Goal: Transaction & Acquisition: Obtain resource

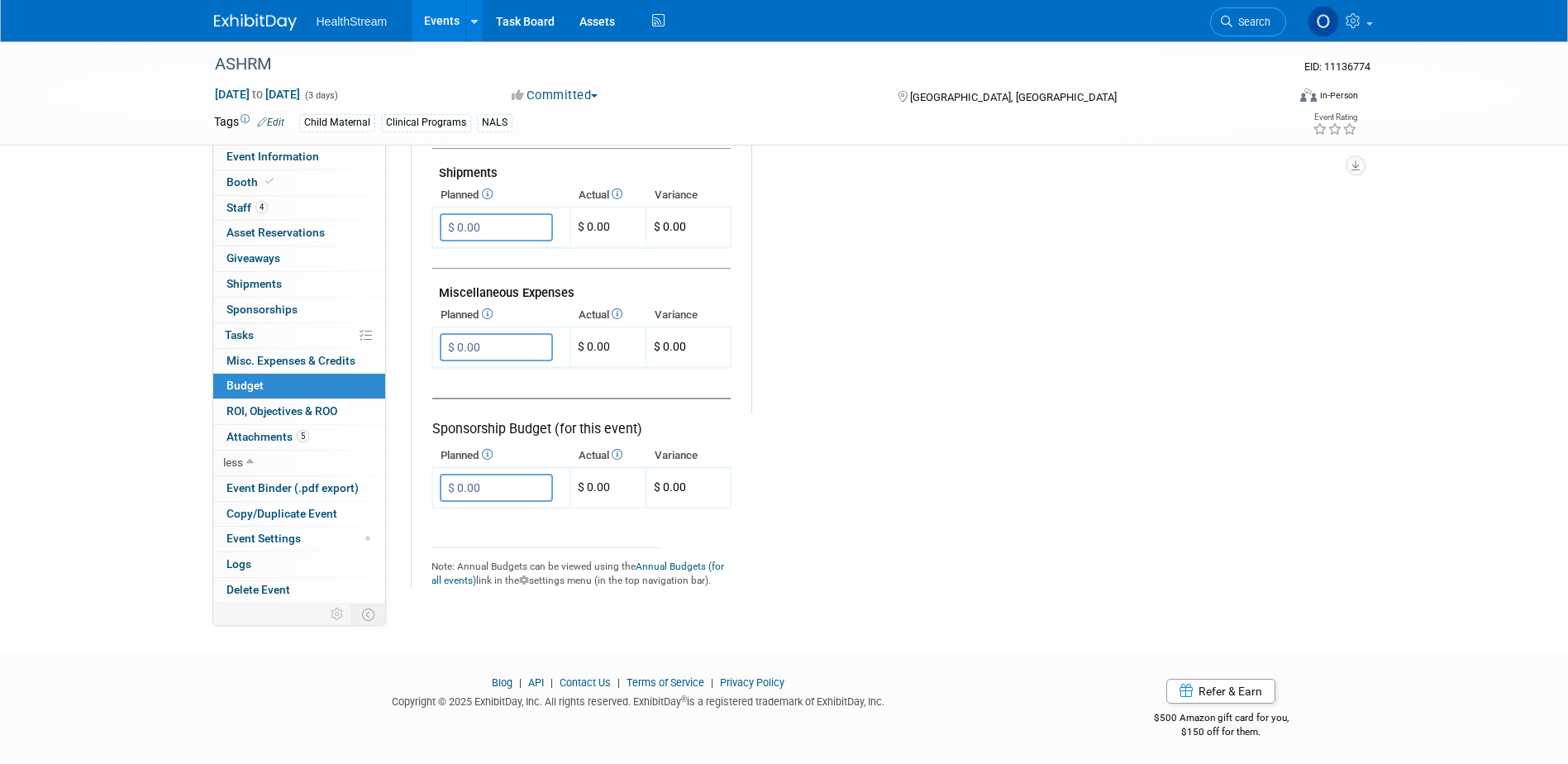
click at [336, 15] on span "HealthStream" at bounding box center [352, 22] width 71 height 13
click at [422, 17] on link "Events" at bounding box center [442, 21] width 60 height 42
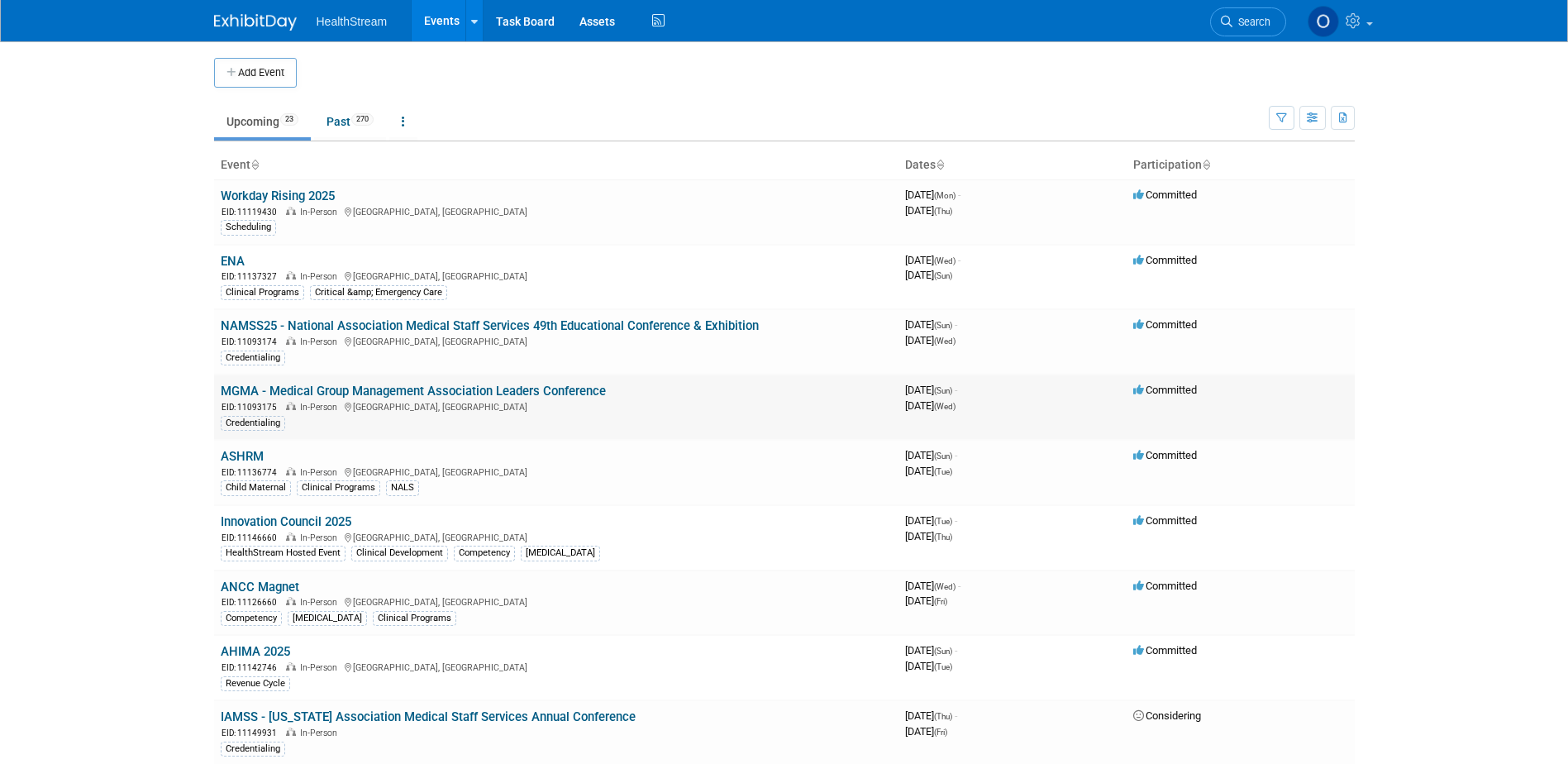
click at [306, 388] on link "MGMA - Medical Group Management Association Leaders Conference" at bounding box center [413, 391] width 385 height 15
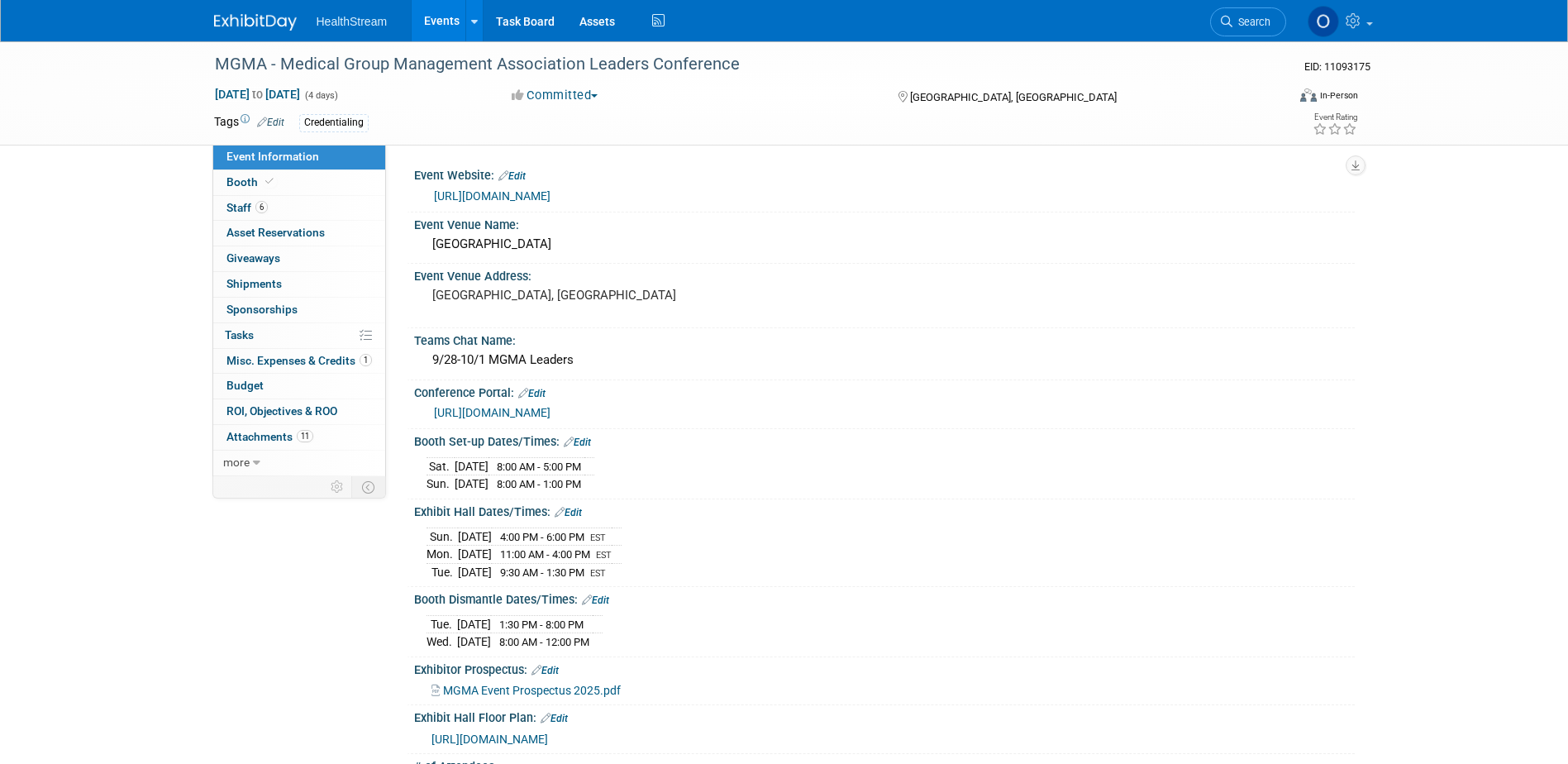
click at [437, 20] on link "Events" at bounding box center [442, 21] width 60 height 42
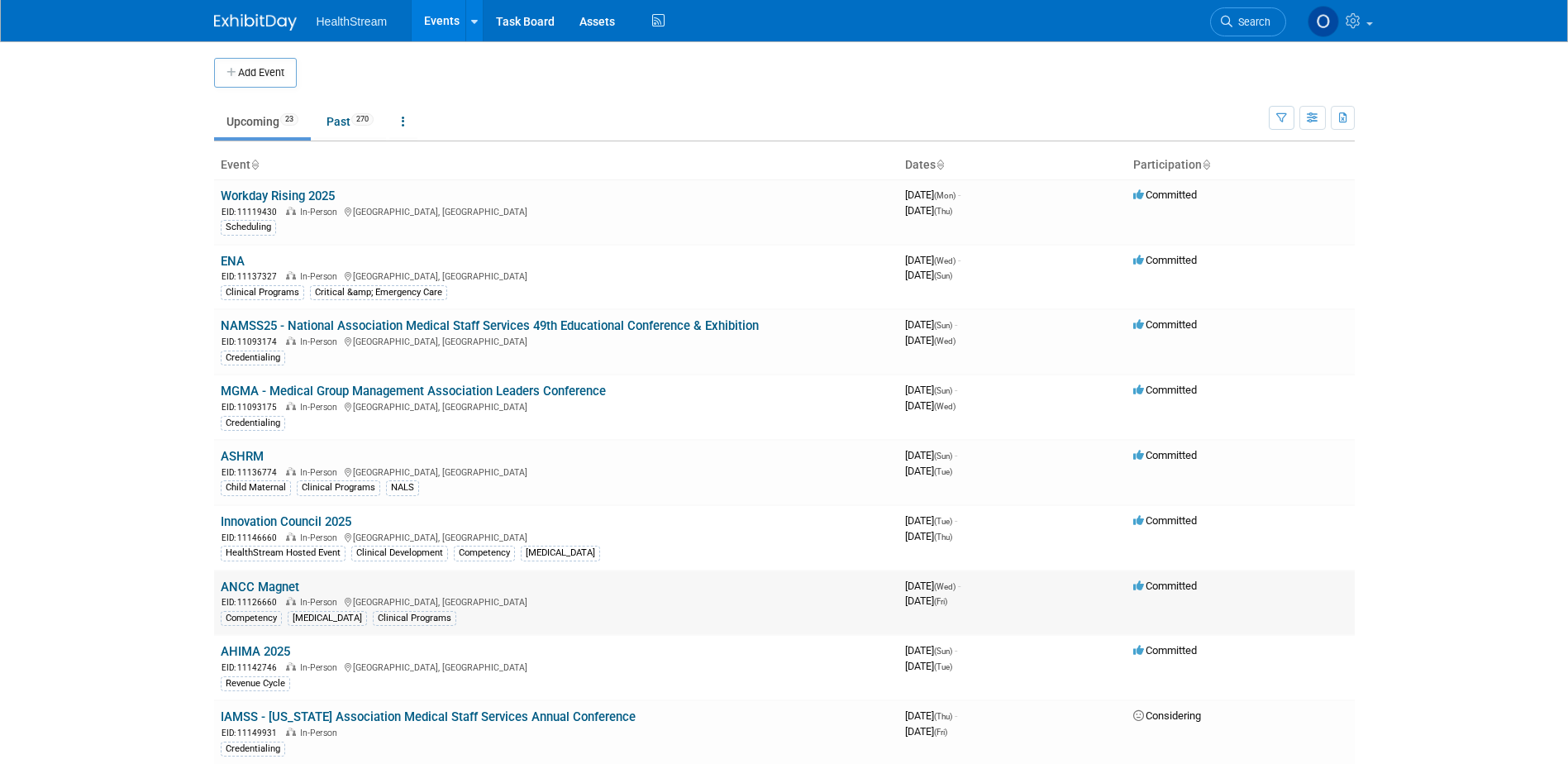
click at [245, 581] on link "ANCC Magnet" at bounding box center [260, 587] width 78 height 15
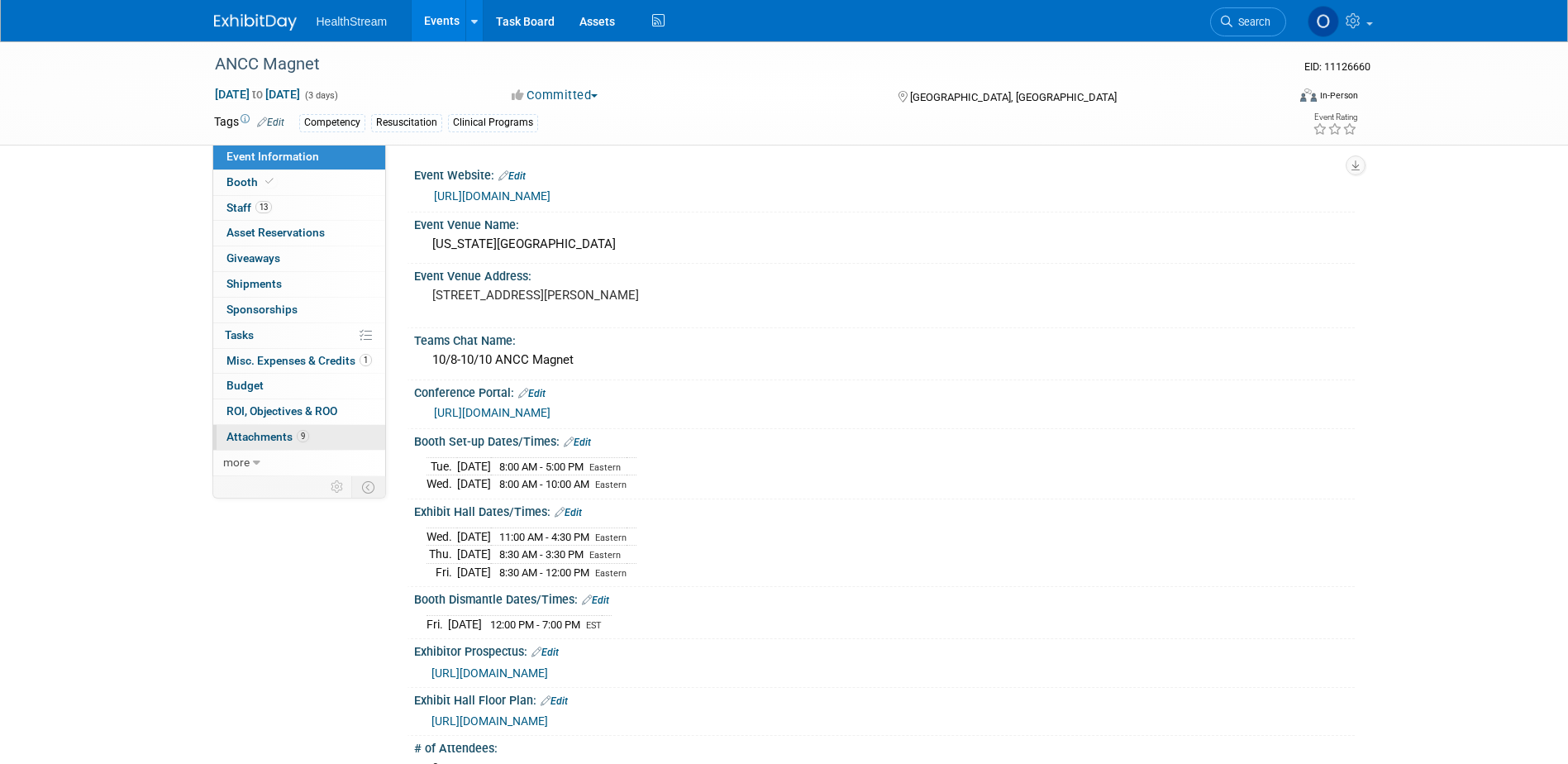
click at [259, 432] on span "Attachments 9" at bounding box center [268, 437] width 83 height 13
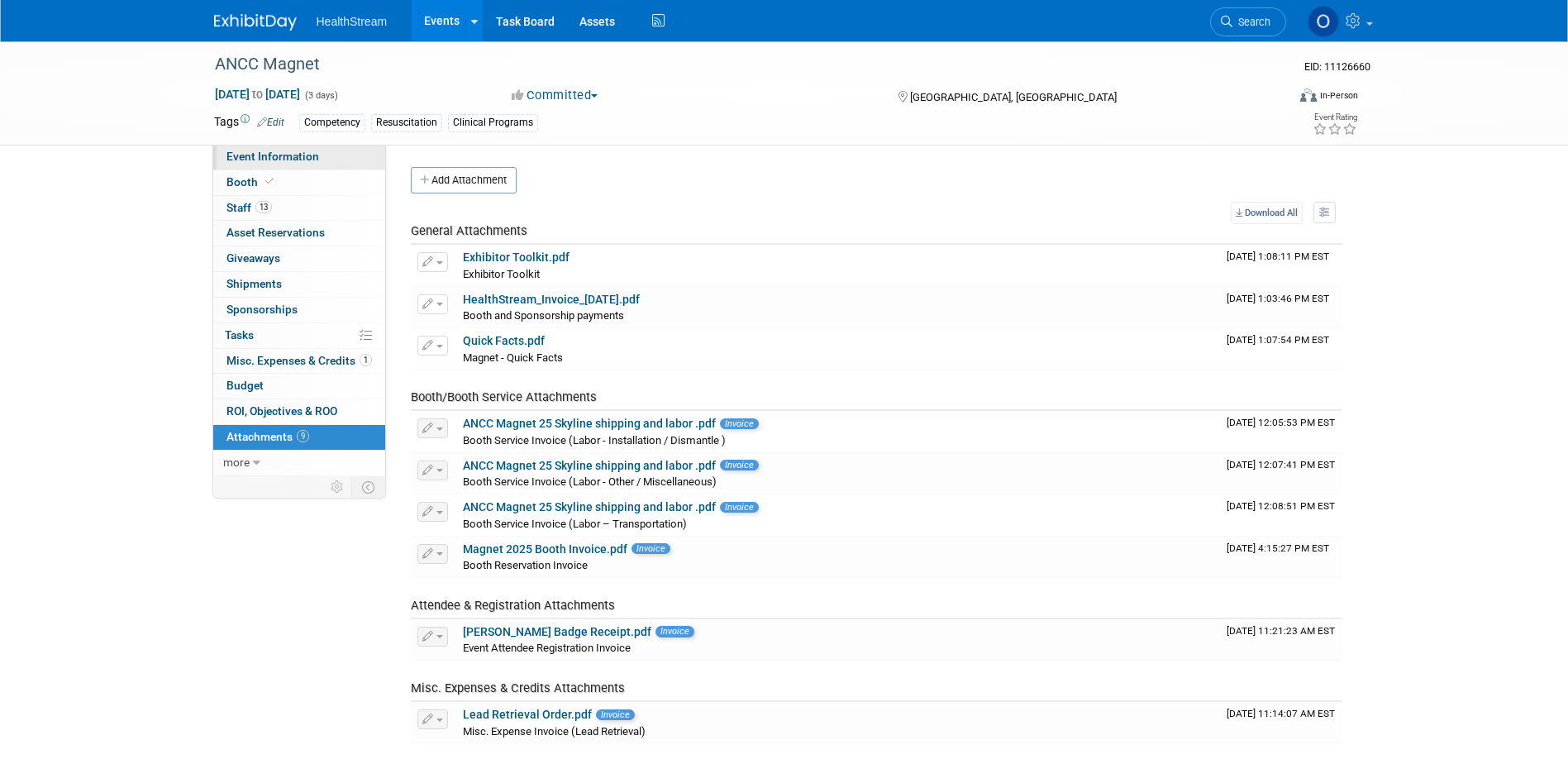
click at [294, 154] on span "Event Information" at bounding box center [273, 156] width 93 height 13
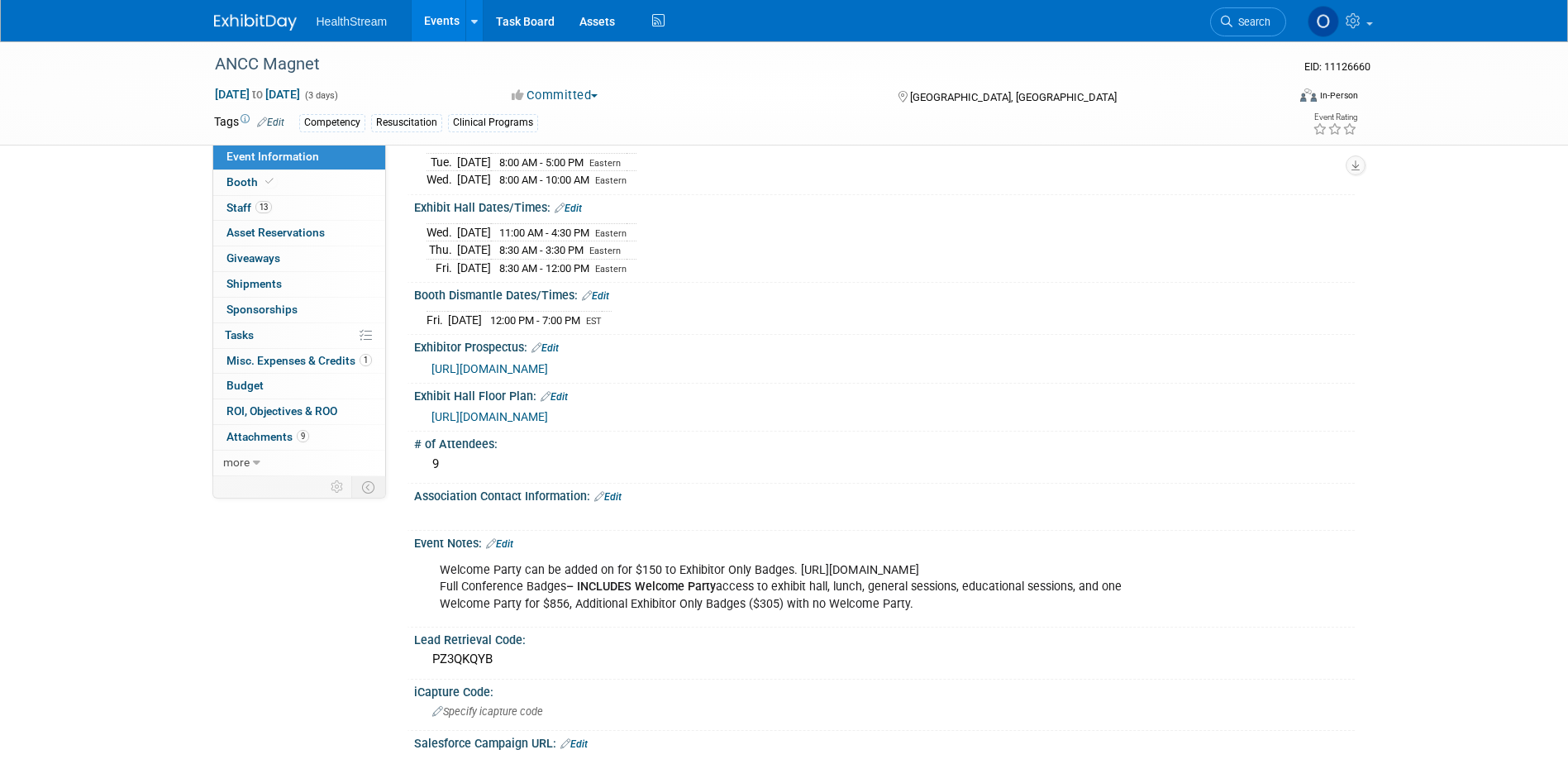
scroll to position [91, 0]
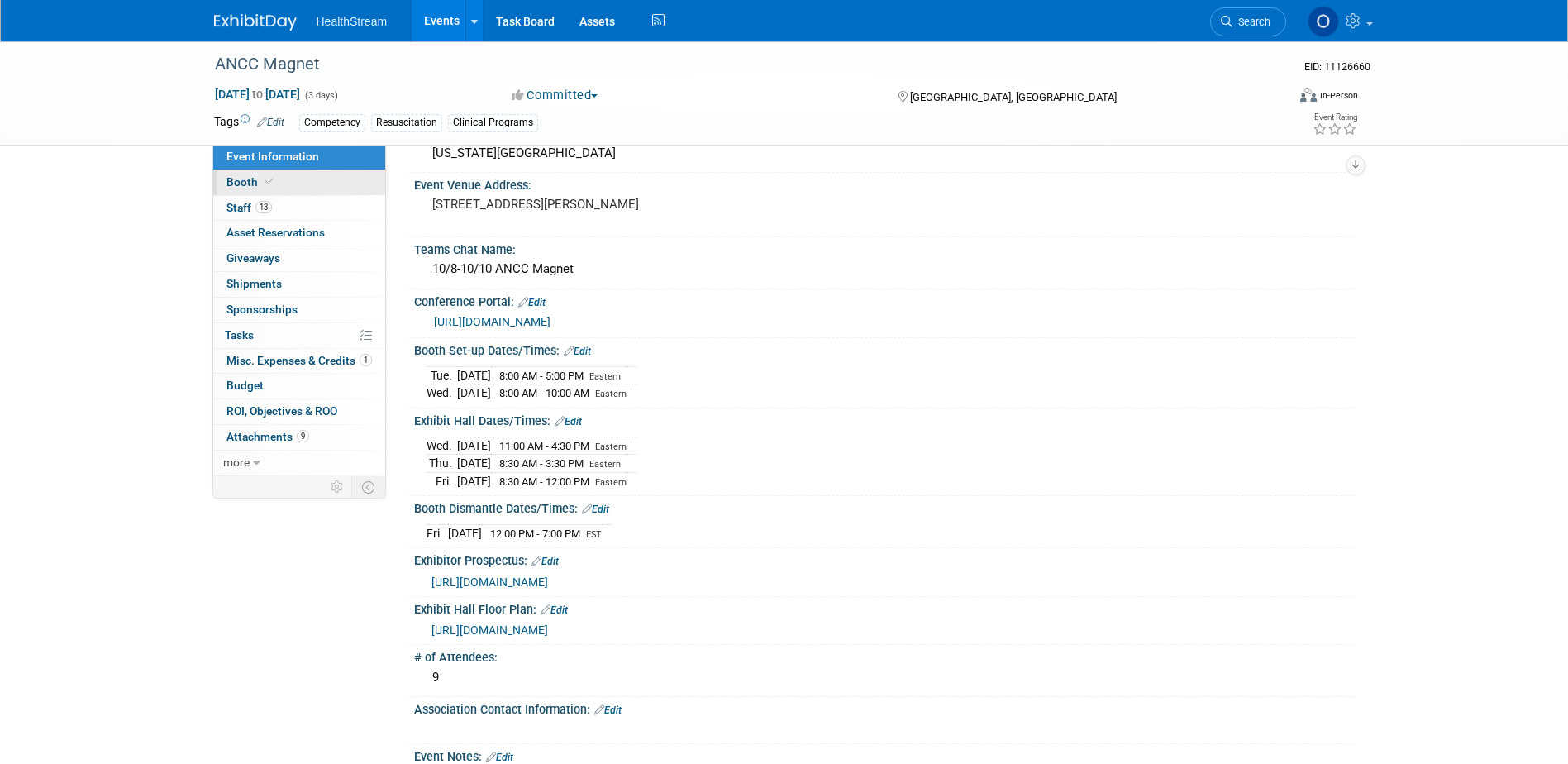
click at [294, 180] on link "Booth" at bounding box center [299, 183] width 172 height 25
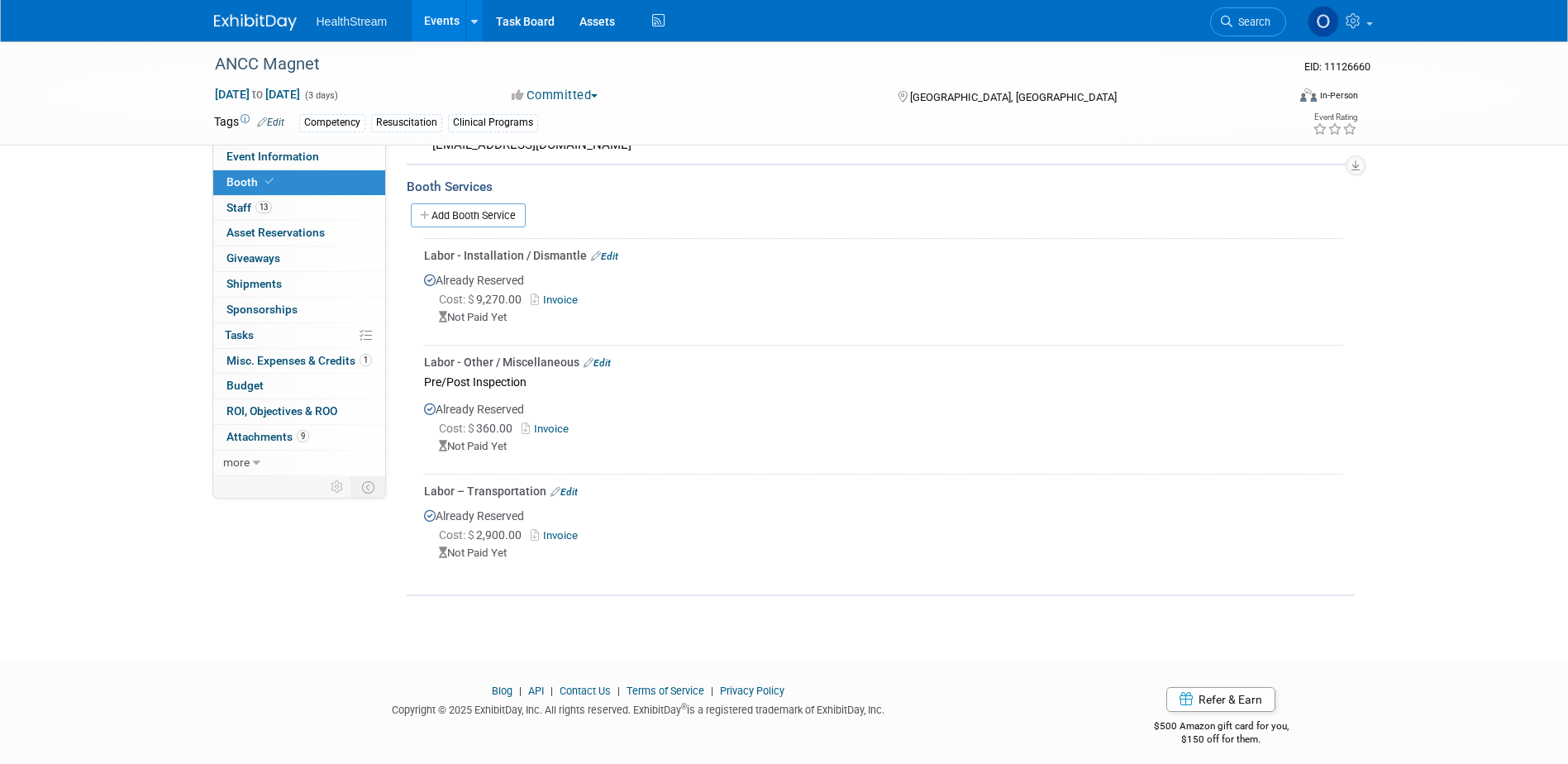
scroll to position [540, 0]
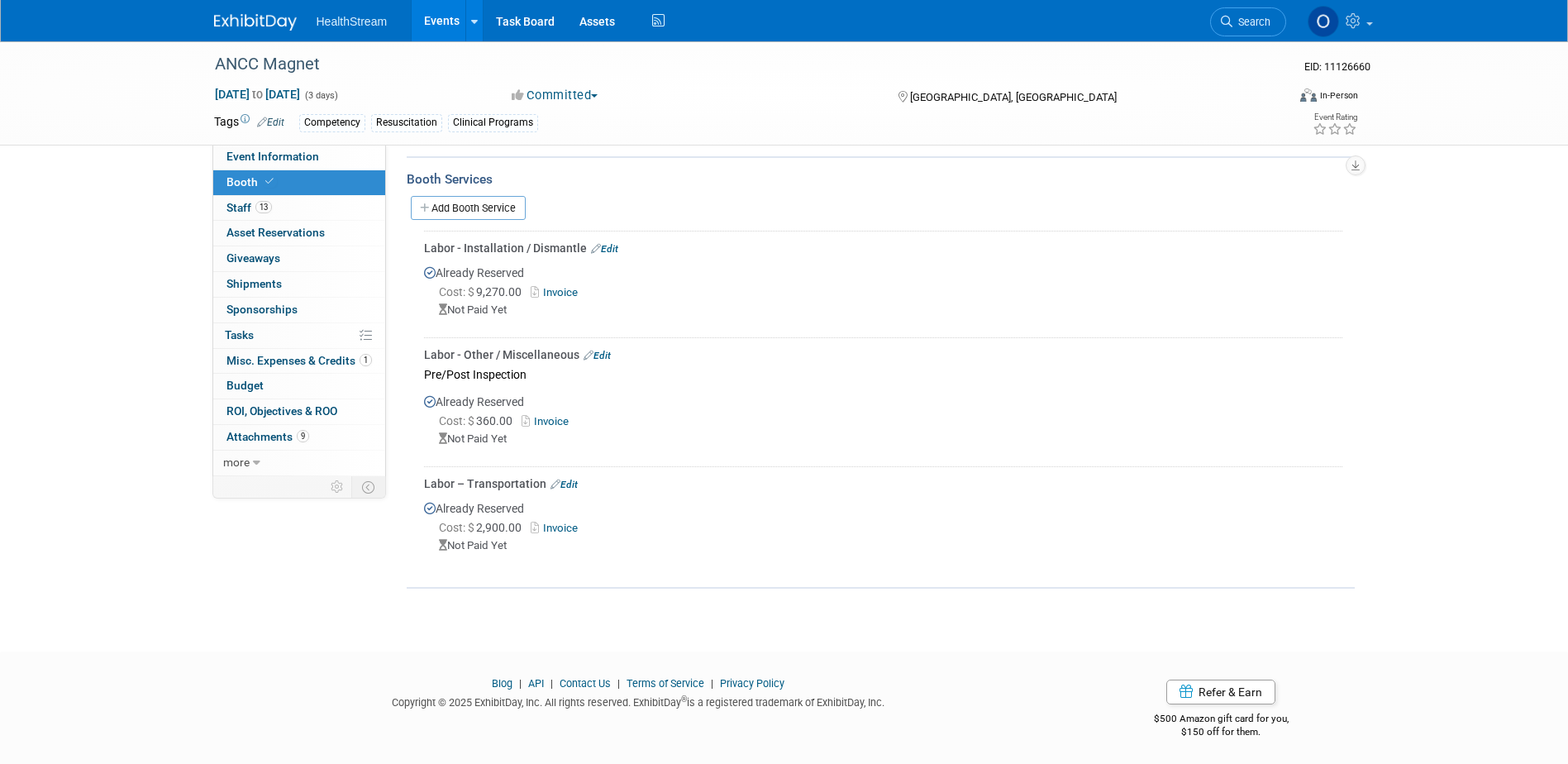
click at [438, 19] on link "Events" at bounding box center [442, 21] width 60 height 42
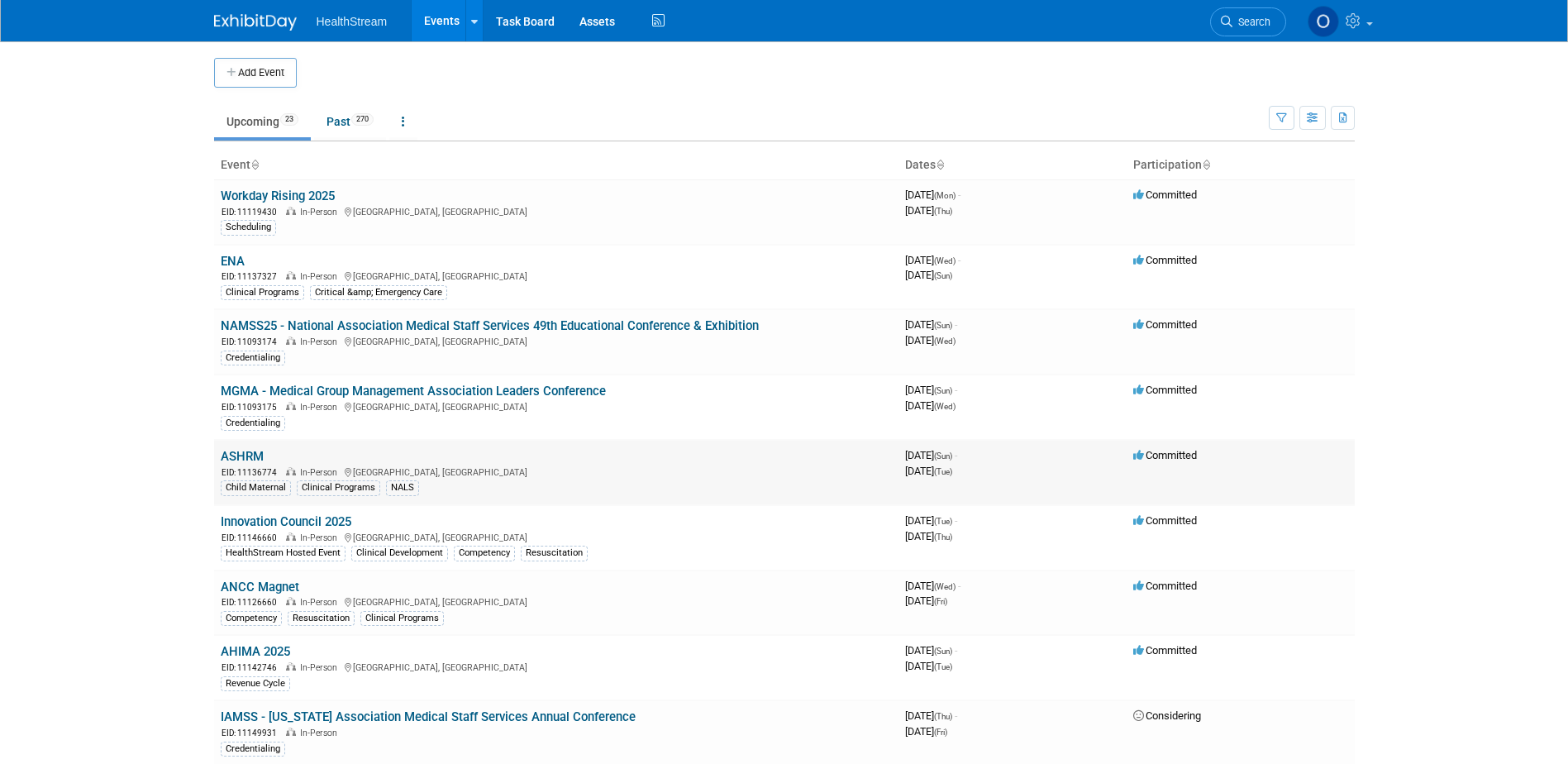
scroll to position [83, 0]
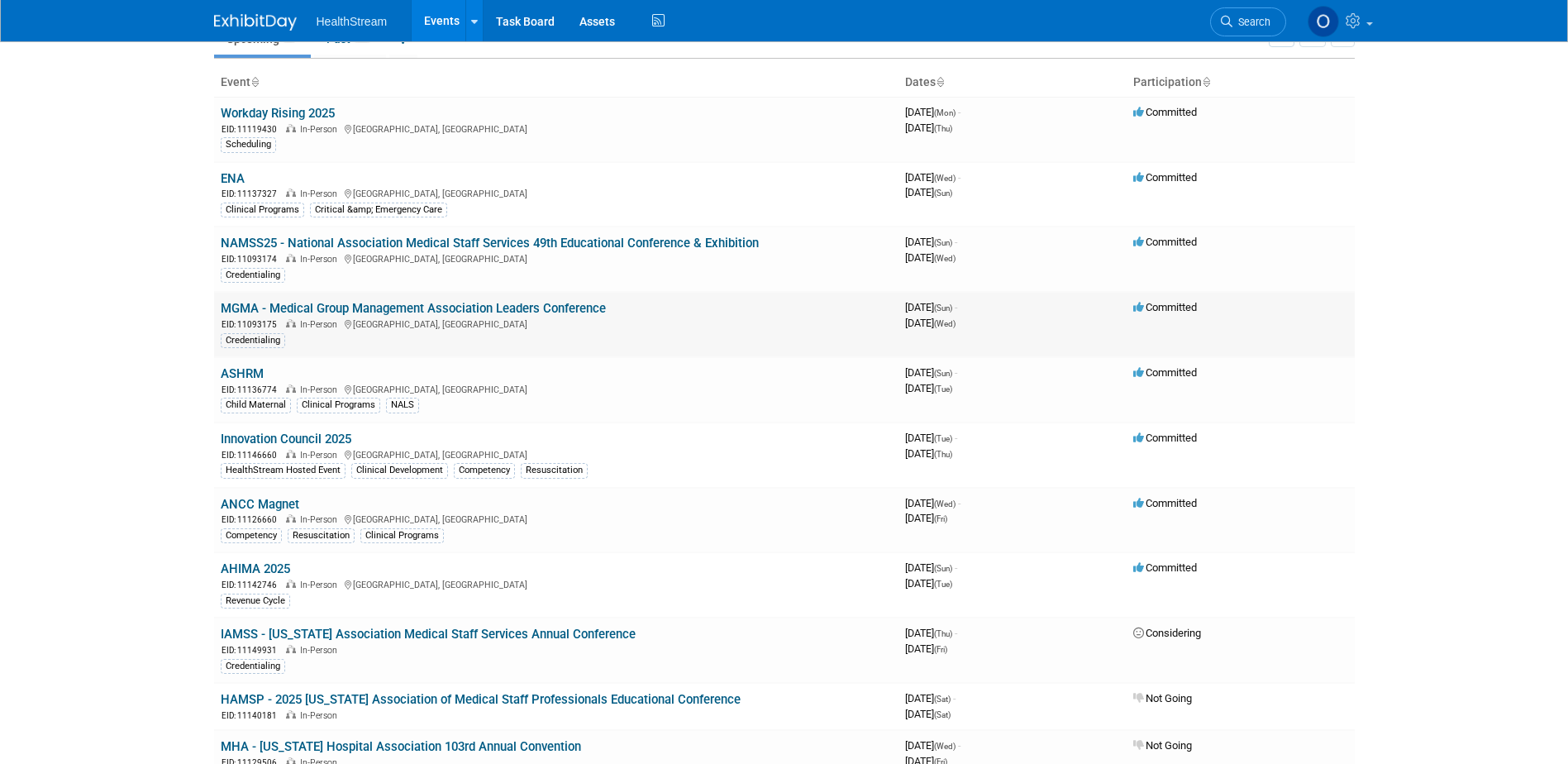
click at [323, 308] on link "MGMA - Medical Group Management Association Leaders Conference" at bounding box center [413, 309] width 385 height 15
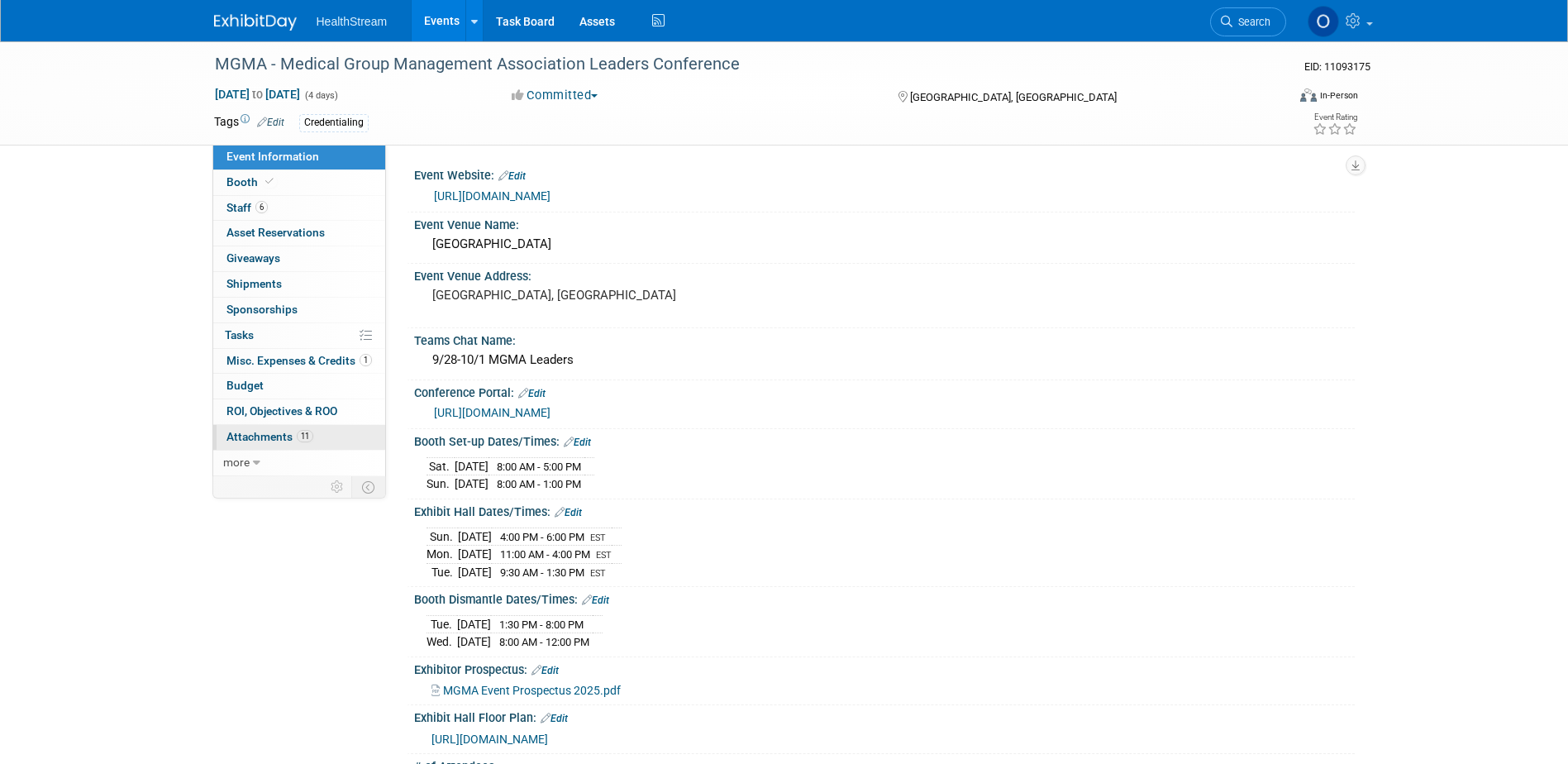
click at [273, 430] on span "Attachments 11" at bounding box center [270, 437] width 87 height 13
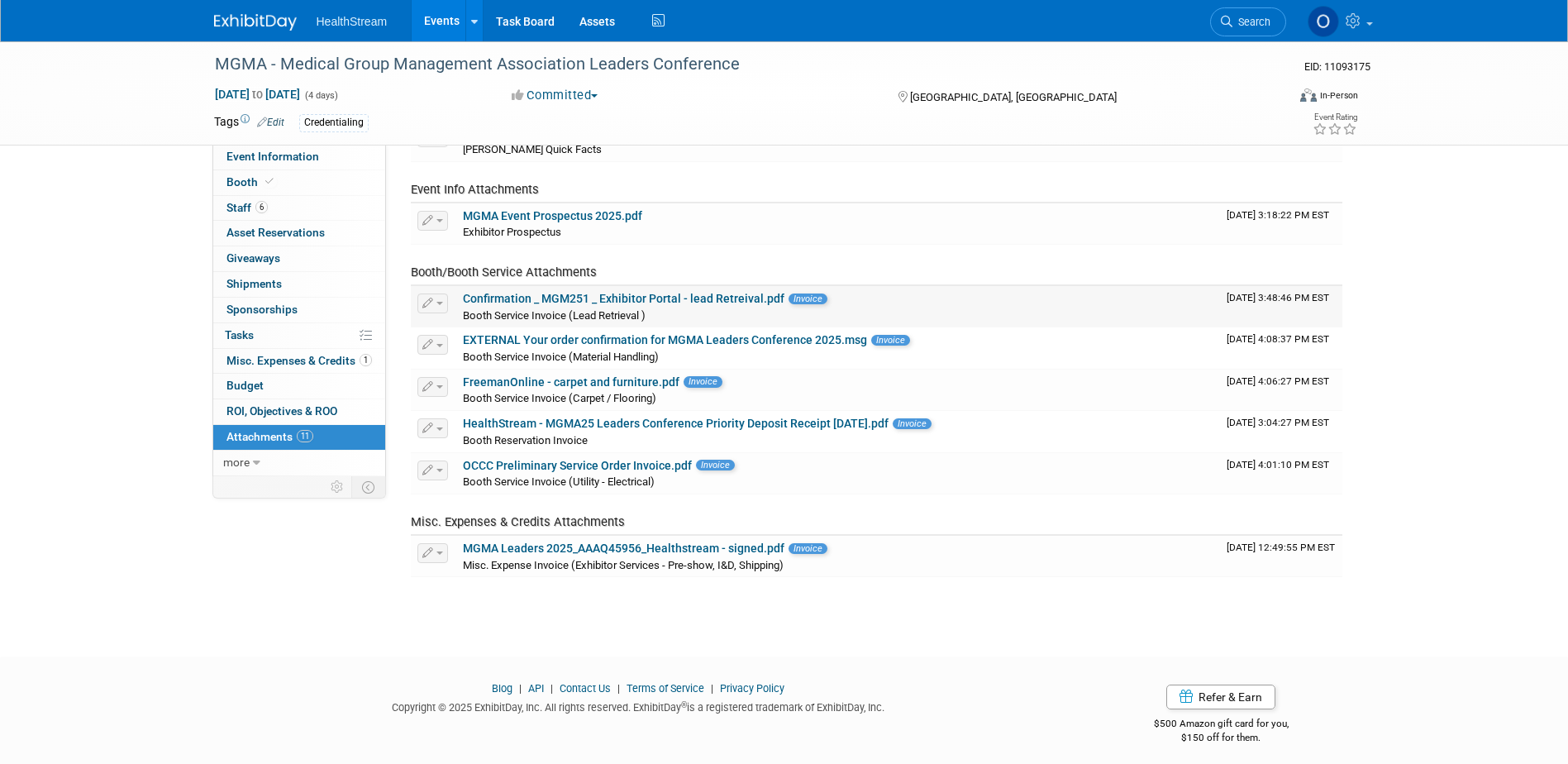
scroll to position [258, 0]
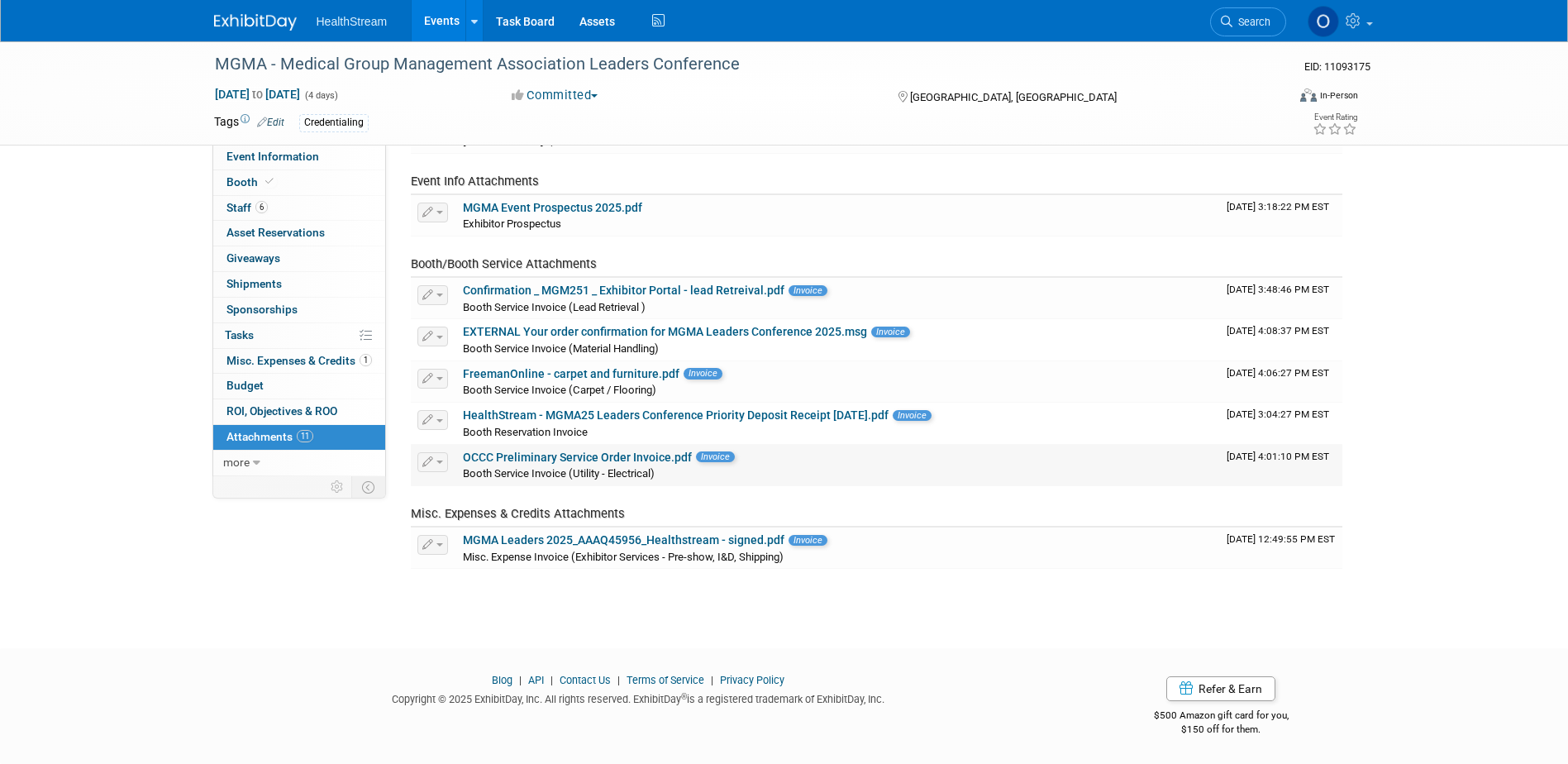
click at [579, 455] on link "OCCC Preliminary Service Order Invoice.pdf" at bounding box center [577, 457] width 229 height 13
click at [577, 334] on link "EXTERNAL Your order confirmation for MGMA Leaders Conference 2025.msg" at bounding box center [664, 332] width 404 height 13
click at [277, 179] on link "Booth" at bounding box center [299, 183] width 172 height 25
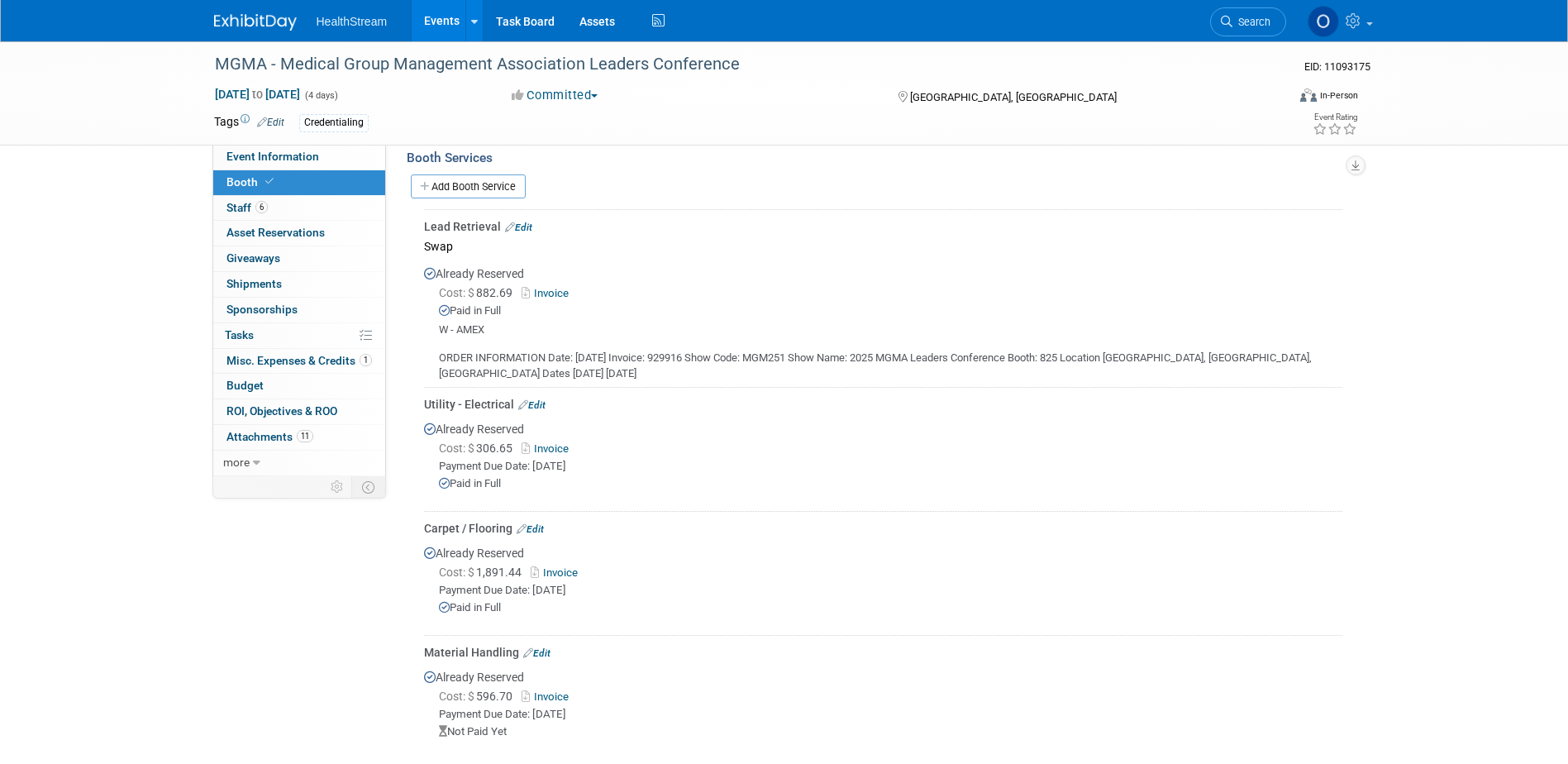
scroll to position [661, 0]
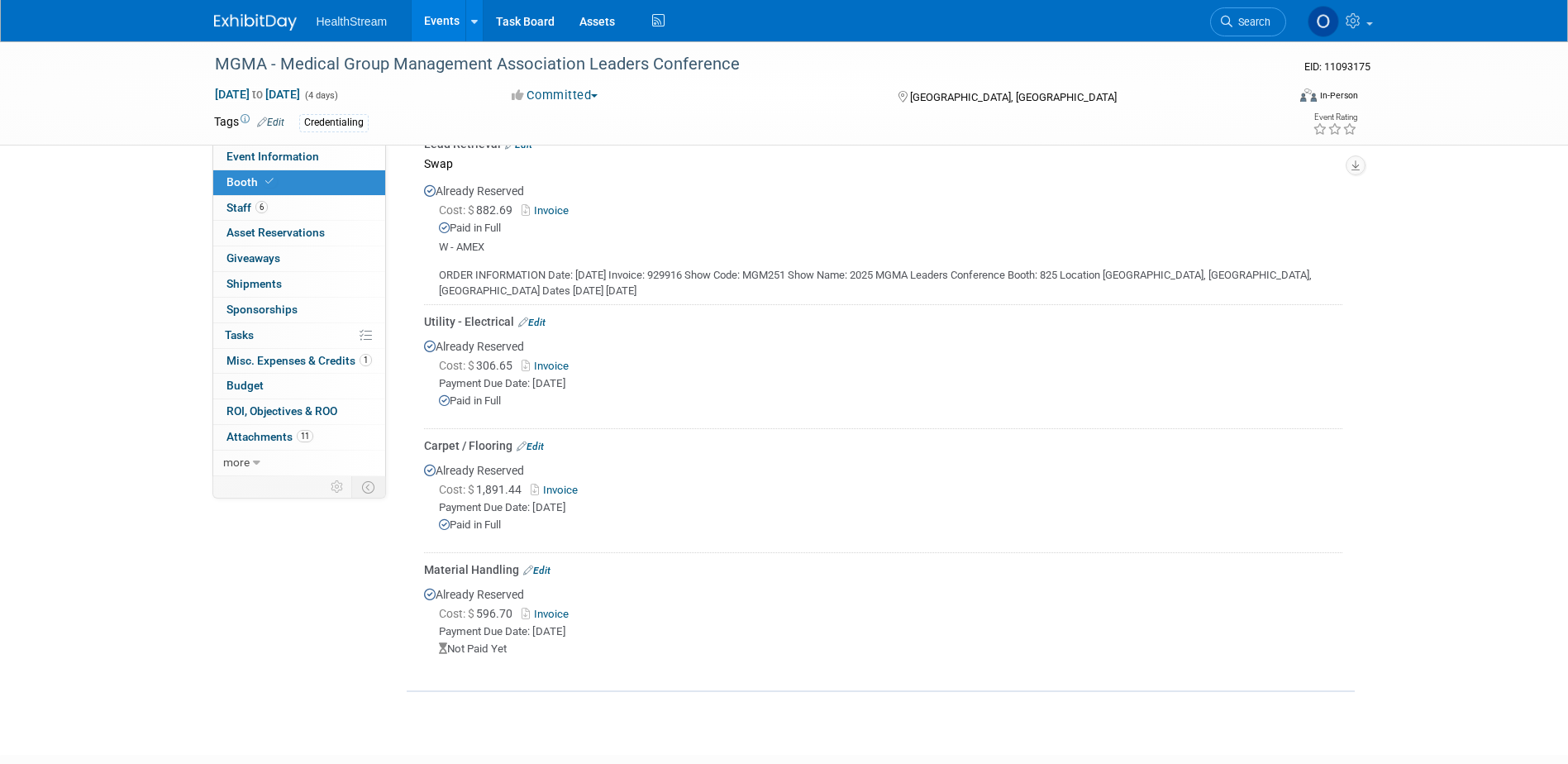
click at [555, 610] on link "Invoice" at bounding box center [549, 614] width 53 height 13
drag, startPoint x: 1365, startPoint y: 425, endPoint x: 1156, endPoint y: 317, distance: 235.3
click at [1365, 425] on div "Event Information Event Info Booth Booth 6 Staff 6 Staff 0 Asset Reservations 0…" at bounding box center [784, 35] width 1165 height 1312
